Goal: Task Accomplishment & Management: Manage account settings

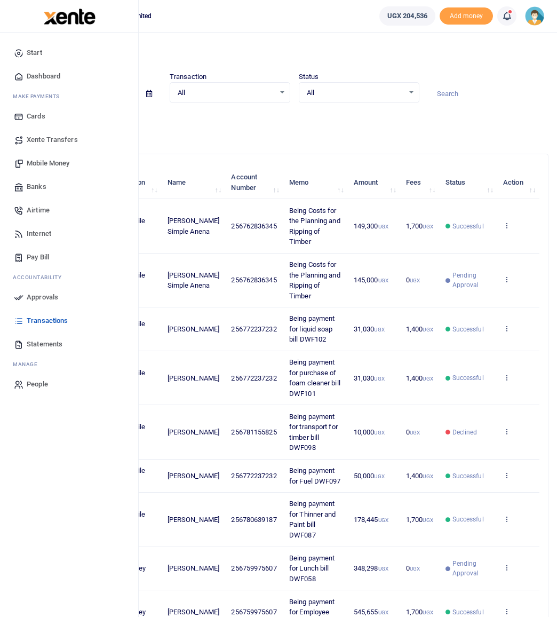
click at [40, 163] on span "Mobile Money" at bounding box center [48, 163] width 43 height 11
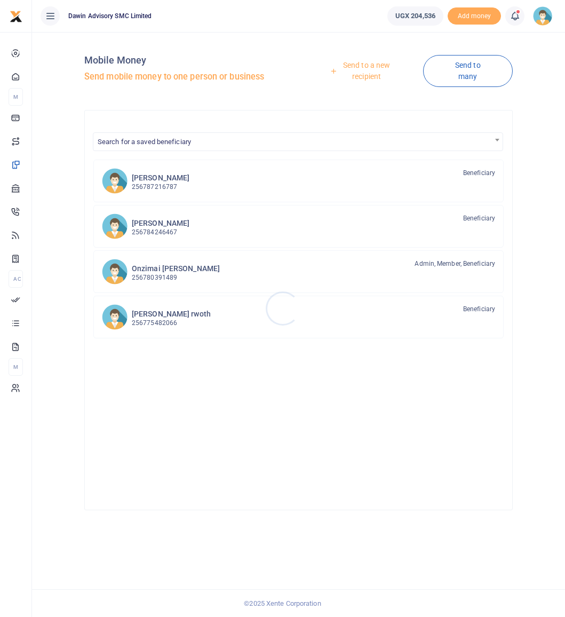
click at [181, 141] on div at bounding box center [282, 308] width 565 height 617
click at [181, 139] on span "Search for a saved beneficiary" at bounding box center [144, 142] width 93 height 8
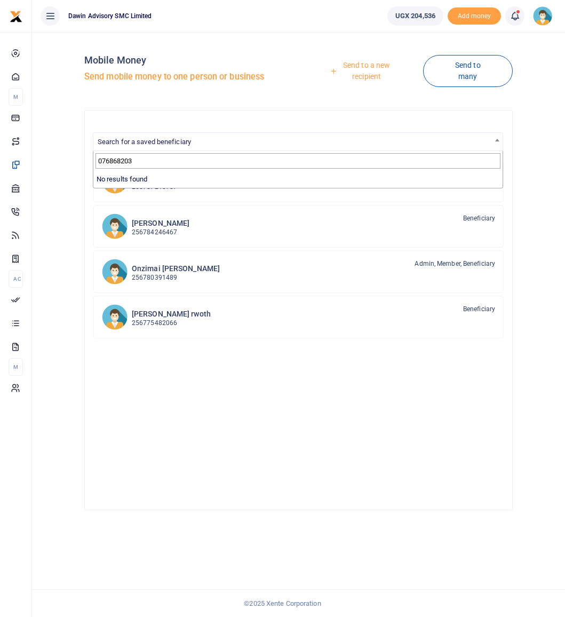
type input "0768682039"
click at [377, 73] on link "Send to a new recipient" at bounding box center [362, 70] width 120 height 30
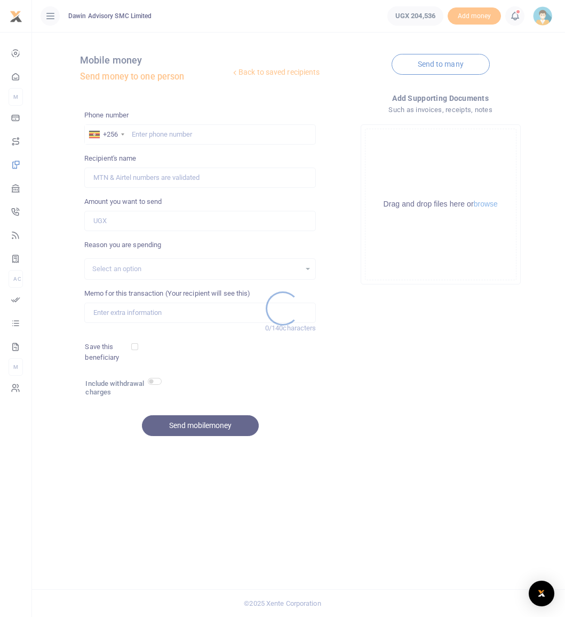
click at [159, 135] on div at bounding box center [282, 308] width 565 height 617
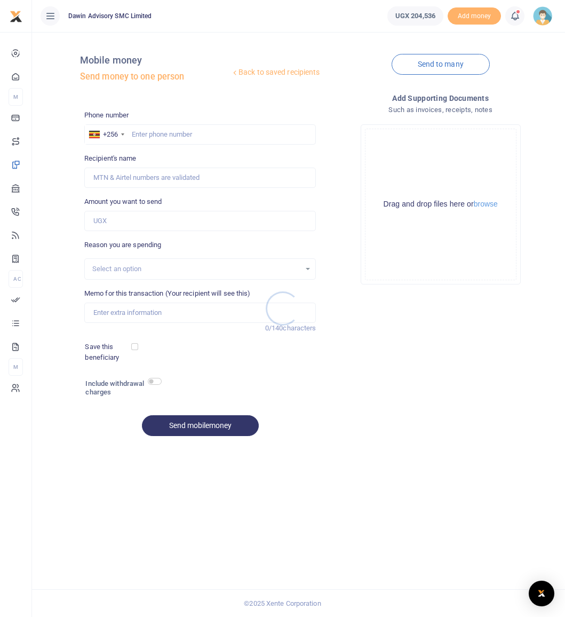
click at [161, 132] on div at bounding box center [282, 308] width 565 height 617
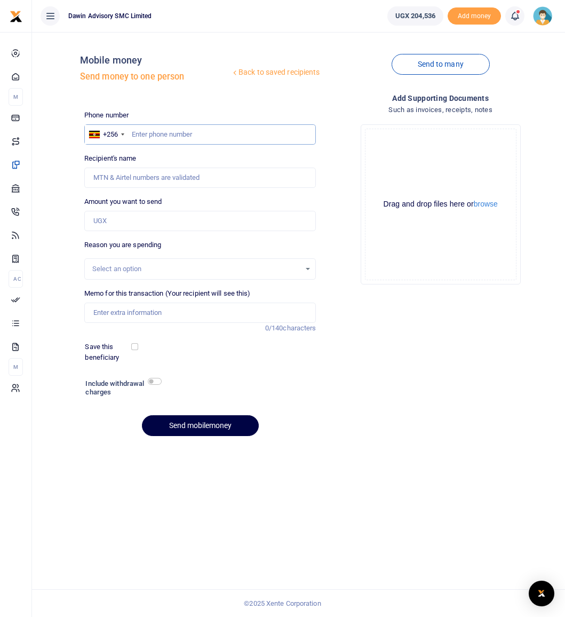
click at [161, 129] on input "text" at bounding box center [200, 134] width 232 height 20
type input "0768682039"
type input "Fred Mungujakisa"
type input "0768682039"
click at [117, 219] on input "Amount you want to send" at bounding box center [200, 221] width 232 height 20
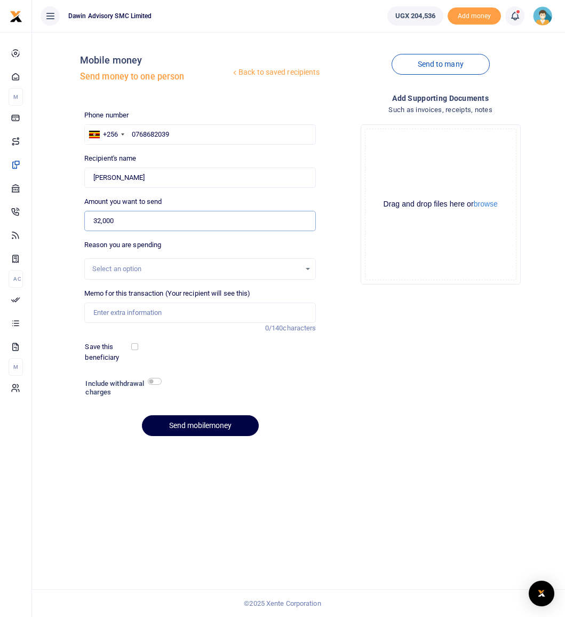
type input "32,000"
click at [140, 270] on div "Select an option" at bounding box center [196, 268] width 209 height 11
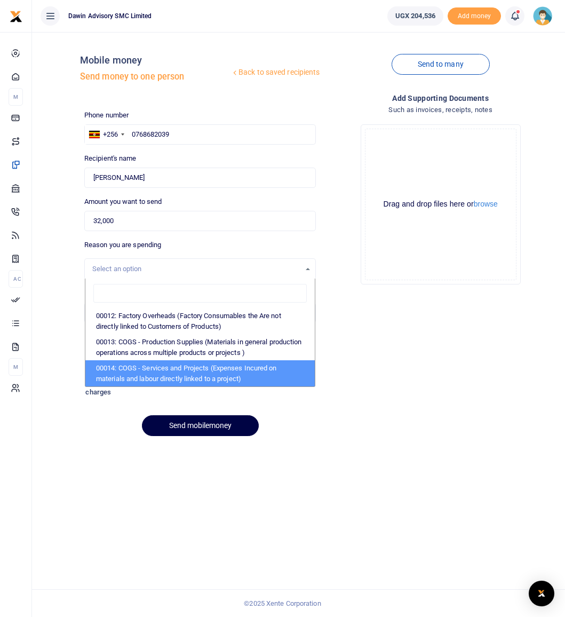
click at [176, 372] on li "00014: COGS - Services and Projects (Expenses Incured on materials and labour d…" at bounding box center [200, 373] width 230 height 26
select select "5381"
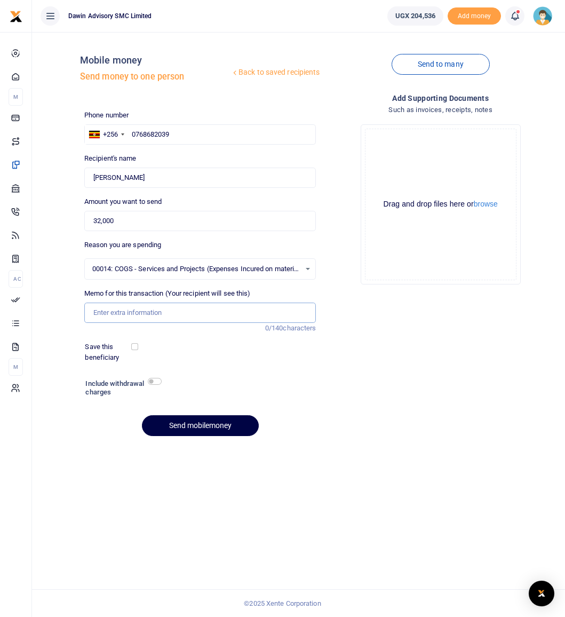
click at [108, 316] on input "Memo for this transaction (Your recipient will see this)" at bounding box center [200, 312] width 232 height 20
type input "L"
type input "Balance payment of [PERSON_NAME] Project"
click at [188, 422] on button "Send mobilemoney" at bounding box center [200, 425] width 117 height 21
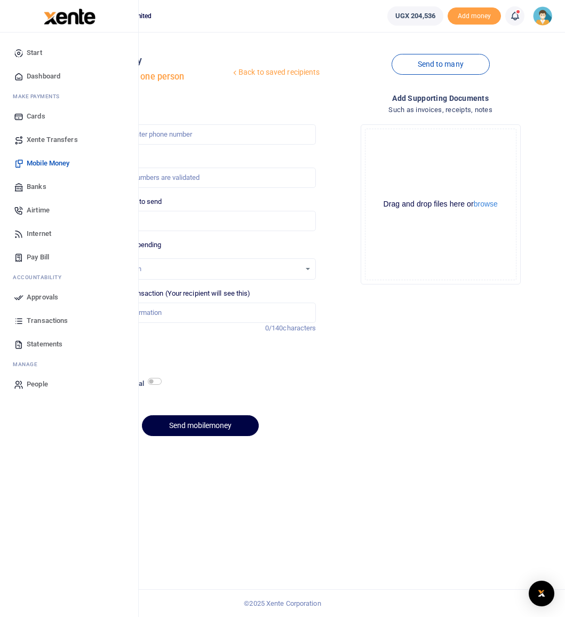
click at [34, 297] on span "Approvals" at bounding box center [42, 297] width 31 height 11
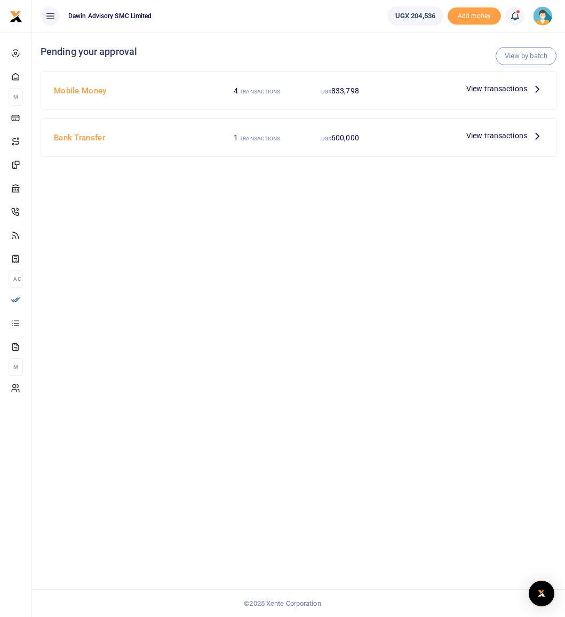
click at [471, 91] on span "View transactions" at bounding box center [496, 89] width 61 height 12
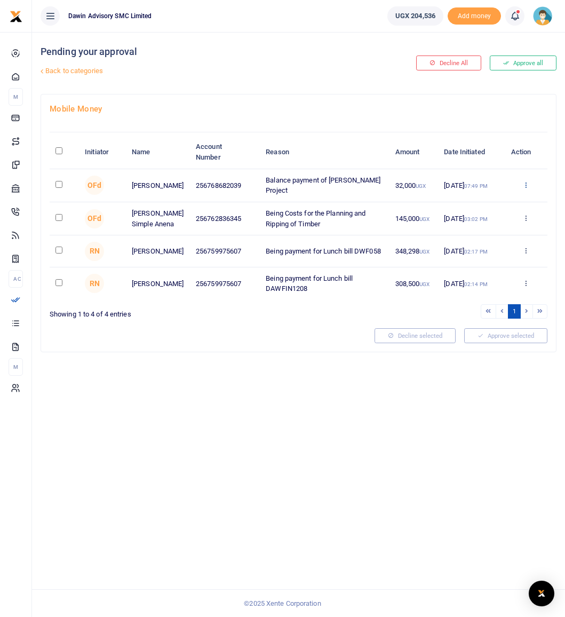
click at [524, 187] on icon at bounding box center [525, 184] width 7 height 7
click at [494, 200] on link "Approve" at bounding box center [487, 202] width 84 height 15
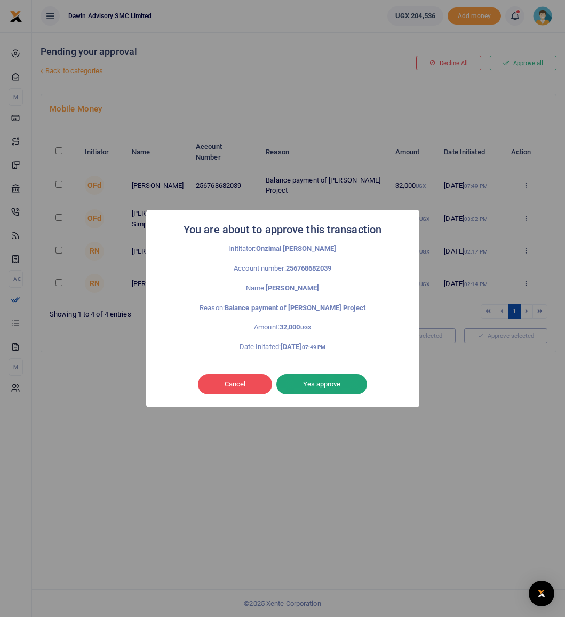
click at [323, 389] on button "Yes approve" at bounding box center [321, 384] width 91 height 20
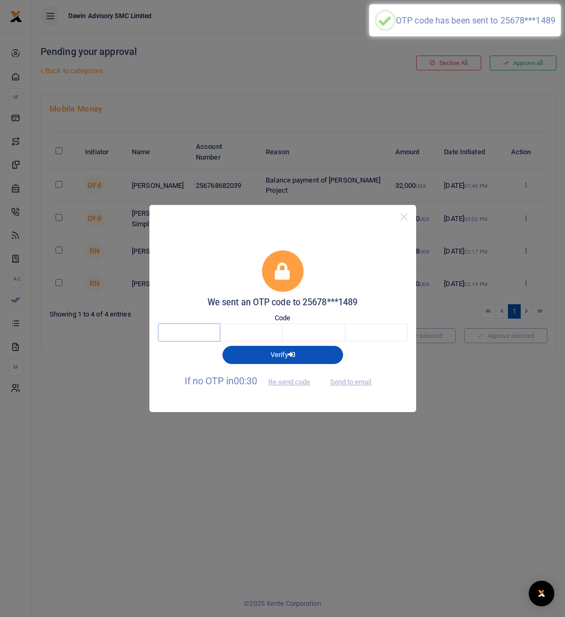
click at [199, 329] on input "text" at bounding box center [189, 332] width 62 height 18
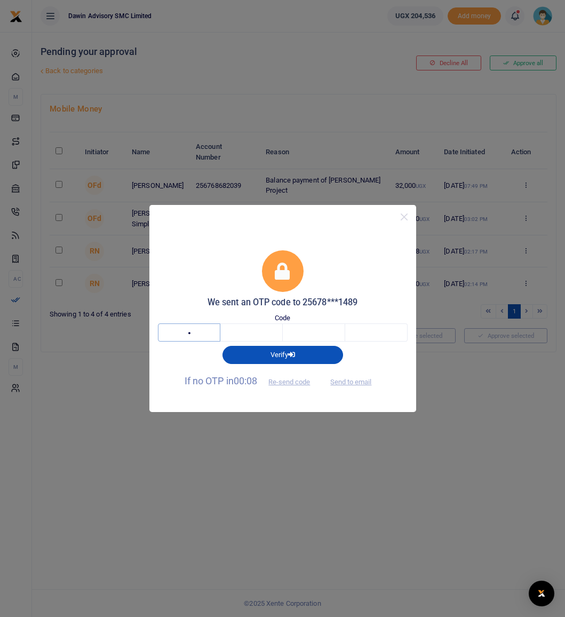
type input "3"
type input "4"
type input "2"
type input "4"
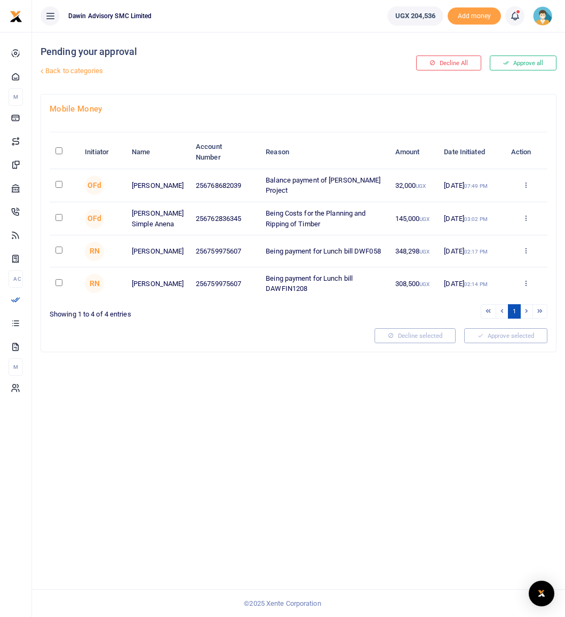
click at [58, 185] on input "checkbox" at bounding box center [58, 184] width 7 height 7
checkbox input "true"
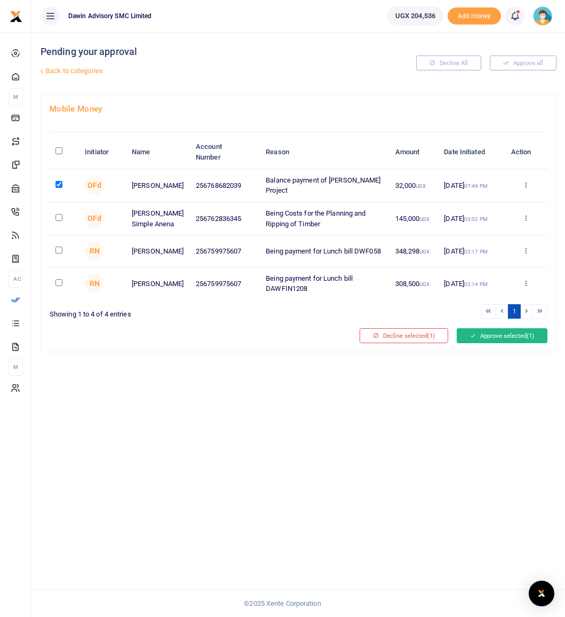
click at [469, 342] on button "Approve selected (1)" at bounding box center [502, 335] width 91 height 15
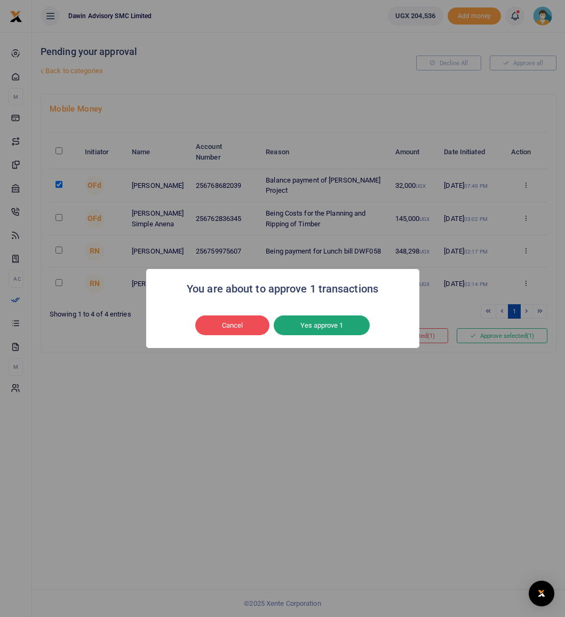
click at [301, 323] on button "Yes approve 1" at bounding box center [322, 325] width 96 height 20
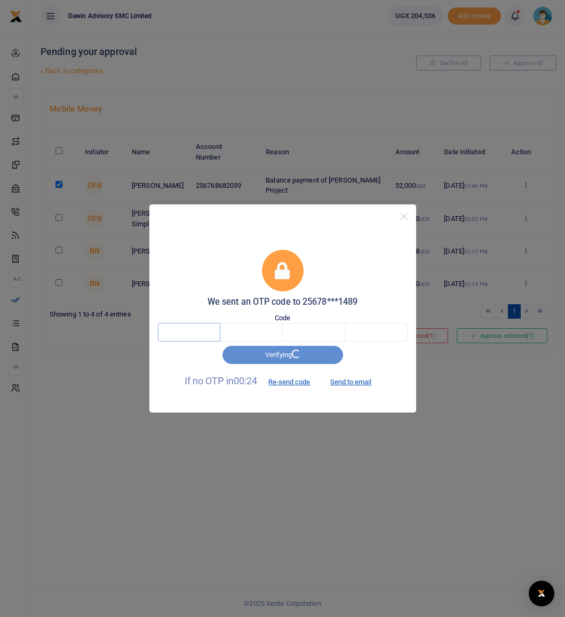
click at [208, 331] on input "text" at bounding box center [189, 332] width 62 height 18
type input "8"
type input "7"
type input "8"
type input "0"
